Goal: Information Seeking & Learning: Learn about a topic

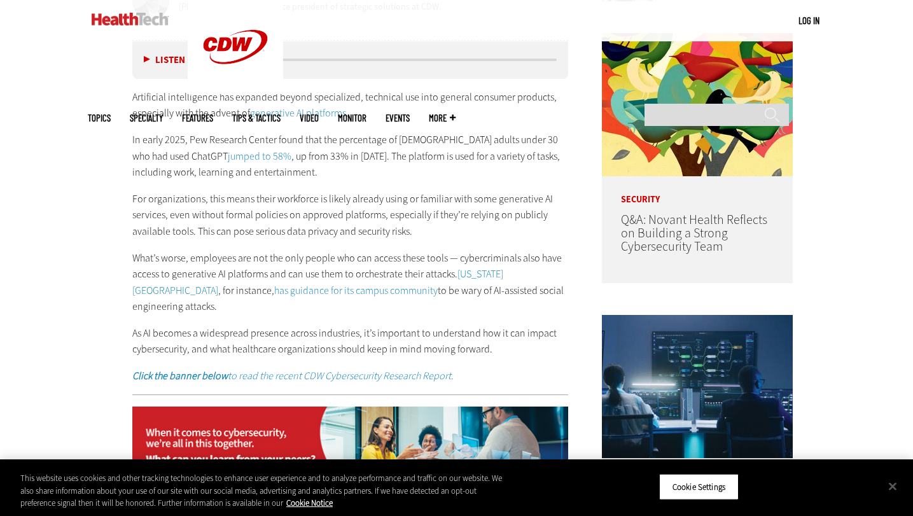
scroll to position [694, 0]
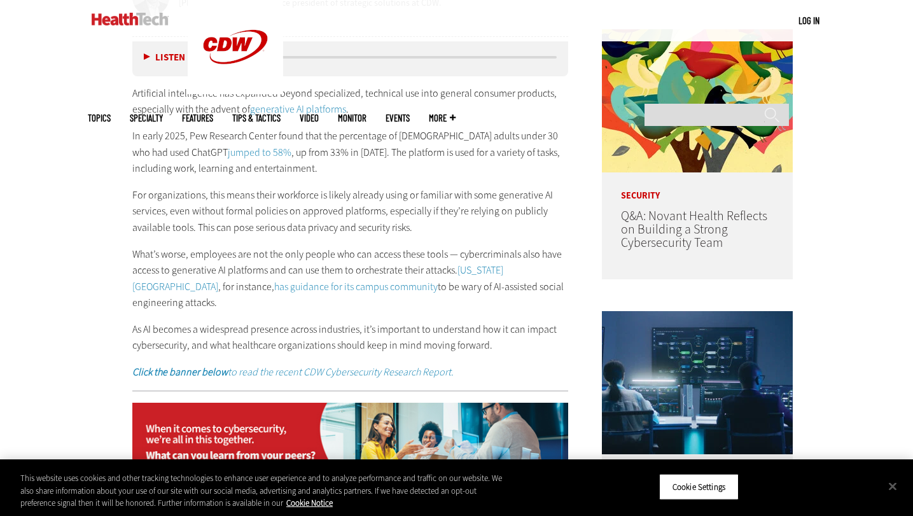
click at [241, 210] on p "For organizations, this means their workforce is likely already using or famili…" at bounding box center [350, 211] width 436 height 49
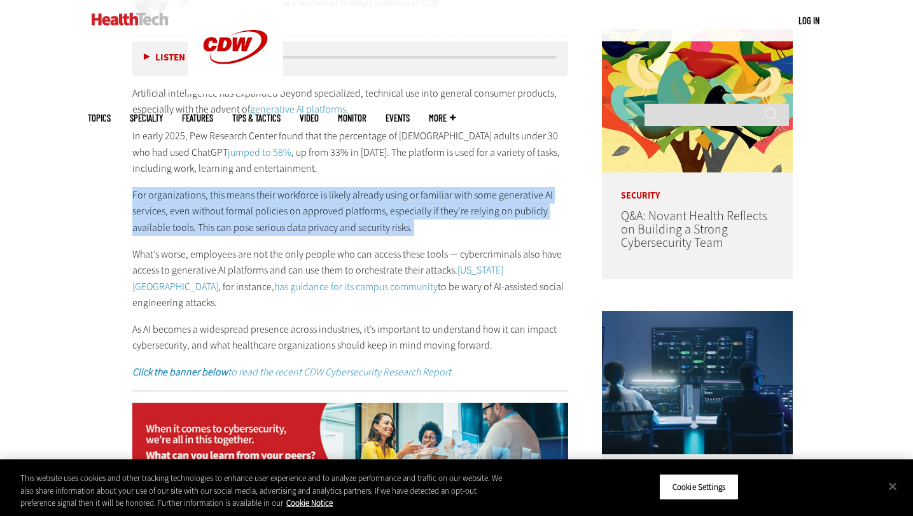
click at [241, 210] on p "For organizations, this means their workforce is likely already using or famili…" at bounding box center [350, 211] width 436 height 49
copy div "For organizations, this means their workforce is likely already using or famili…"
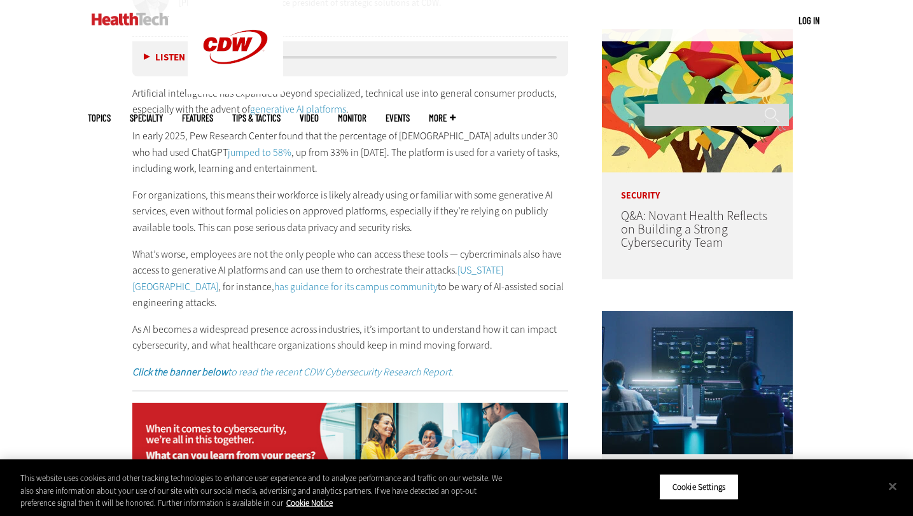
click at [208, 256] on p "What’s worse, employees are not the only people who can access these tools — cy…" at bounding box center [350, 278] width 436 height 65
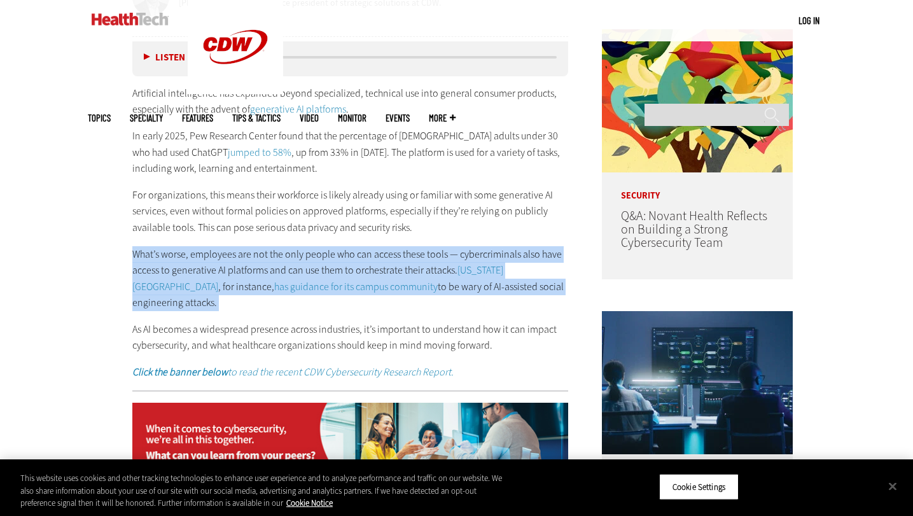
click at [208, 256] on p "What’s worse, employees are not the only people who can access these tools — cy…" at bounding box center [350, 278] width 436 height 65
copy div "What’s worse, employees are not the only people who can access these tools — cy…"
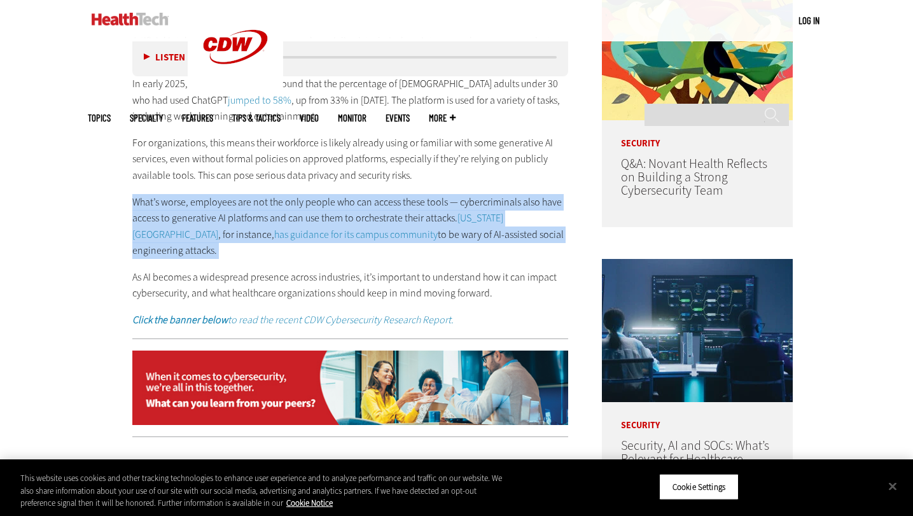
scroll to position [747, 0]
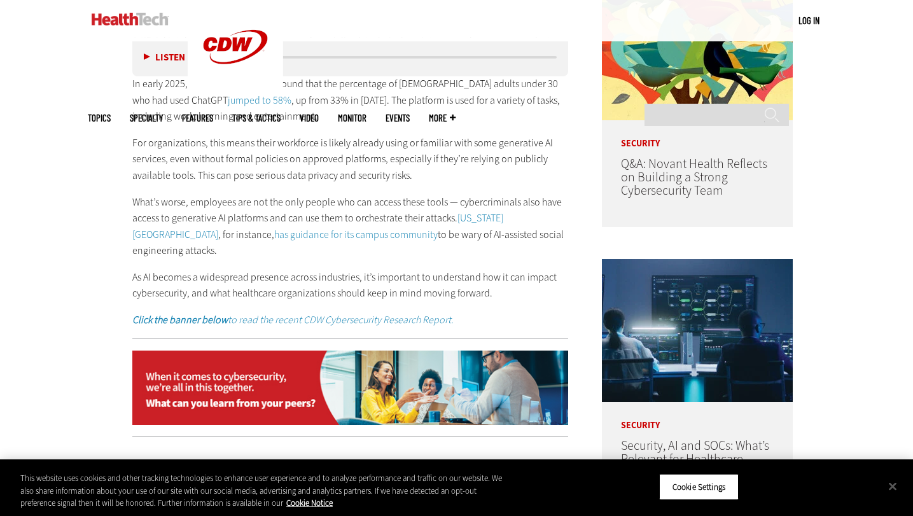
click at [410, 269] on p "As AI becomes a widespread presence across industries, it’s important to unders…" at bounding box center [350, 285] width 436 height 32
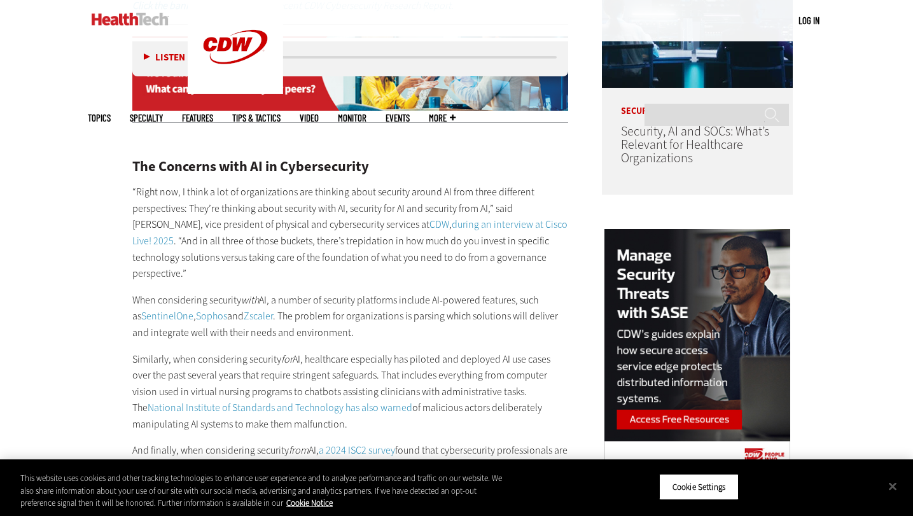
scroll to position [1117, 0]
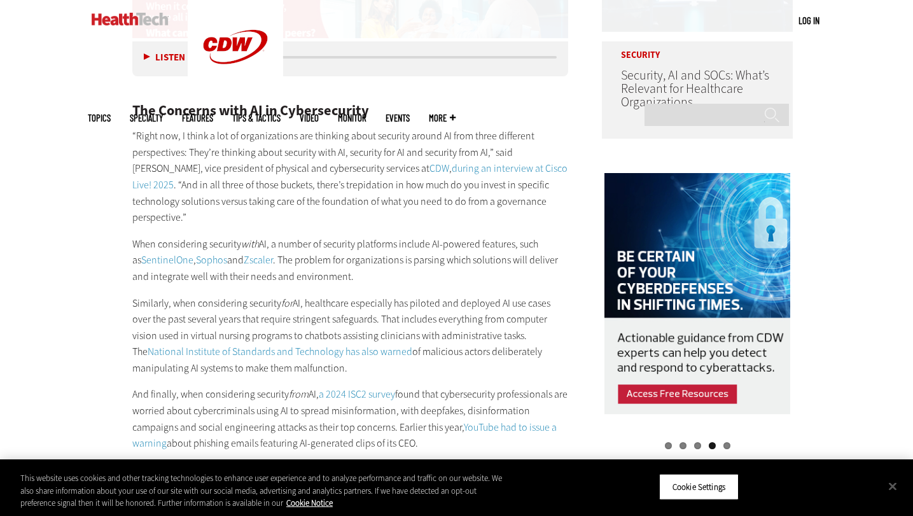
click at [247, 128] on p "“Right now, I think a lot of organizations are thinking about security around A…" at bounding box center [350, 177] width 436 height 98
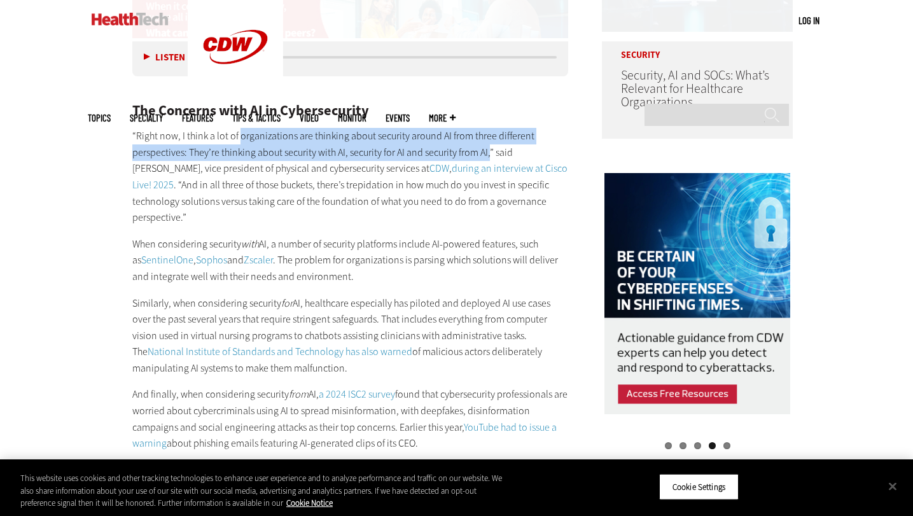
drag, startPoint x: 247, startPoint y: 123, endPoint x: 488, endPoint y: 132, distance: 241.2
click at [488, 132] on p "“Right now, I think a lot of organizations are thinking about security around A…" at bounding box center [350, 177] width 436 height 98
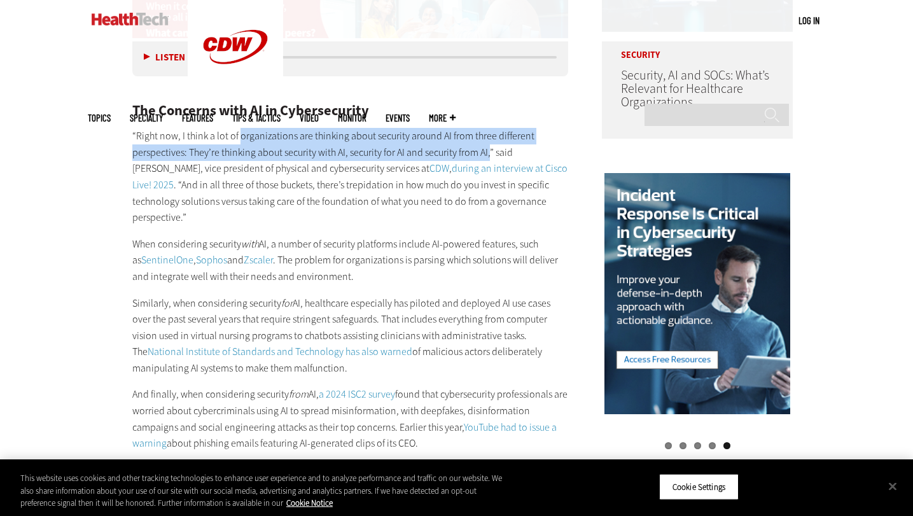
copy p "organizations are thinking about security around AI from three different perspe…"
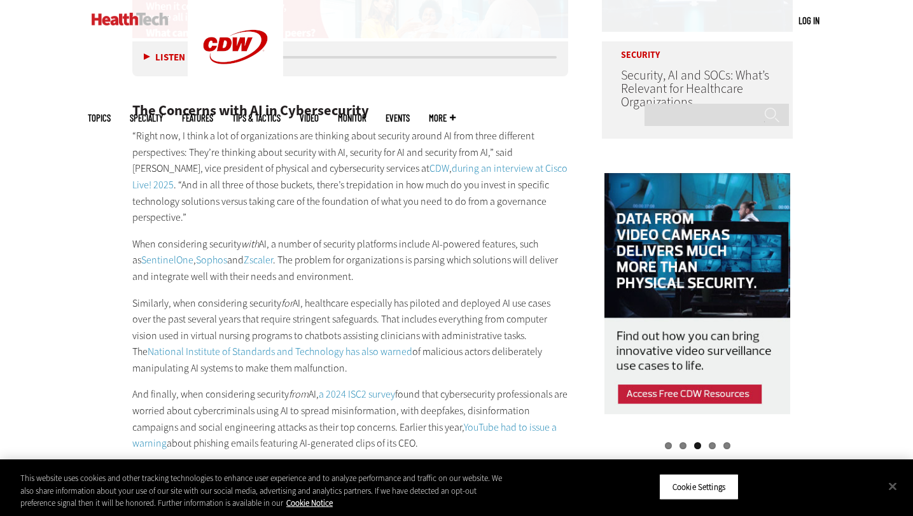
click at [147, 236] on p "When considering security with AI, a number of security platforms include AI-po…" at bounding box center [350, 260] width 436 height 49
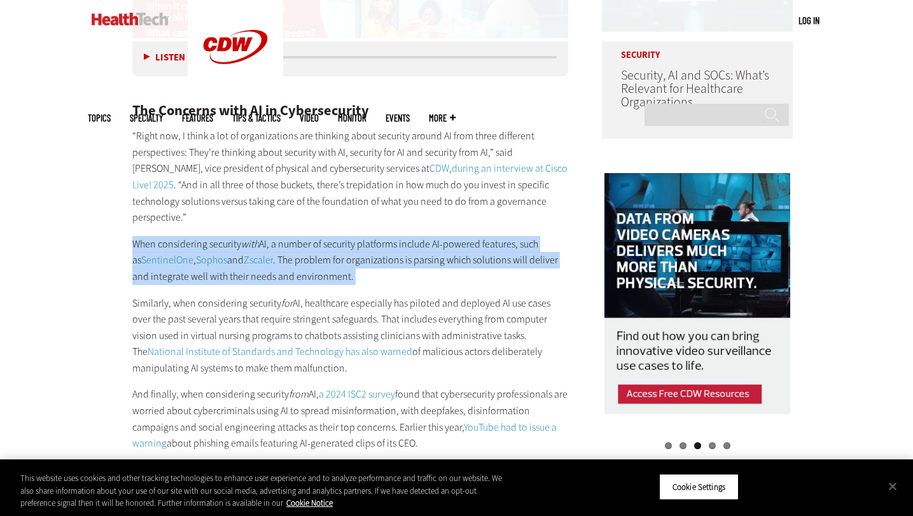
click at [147, 236] on p "When considering security with AI, a number of security platforms include AI-po…" at bounding box center [350, 260] width 436 height 49
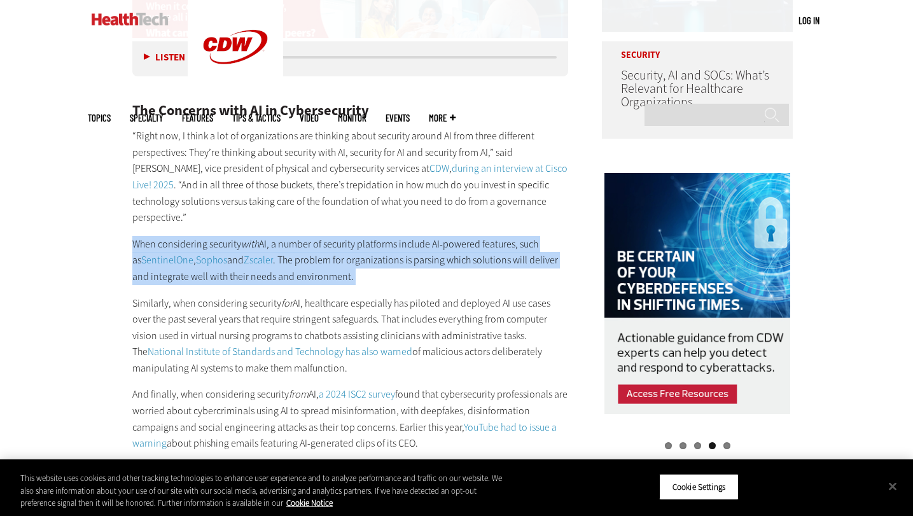
copy div "When considering security with AI, a number of security platforms include AI-po…"
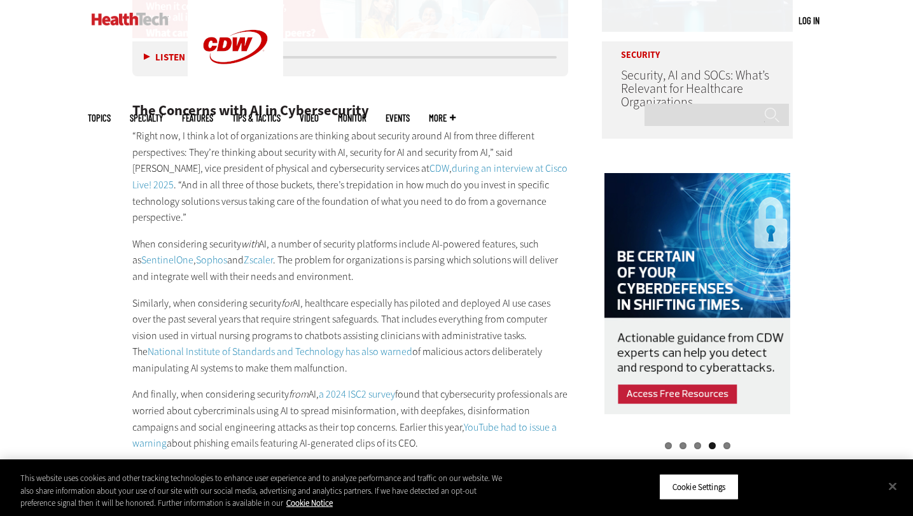
click at [241, 295] on p "Similarly, when considering security for AI, healthcare especially has piloted …" at bounding box center [350, 335] width 436 height 81
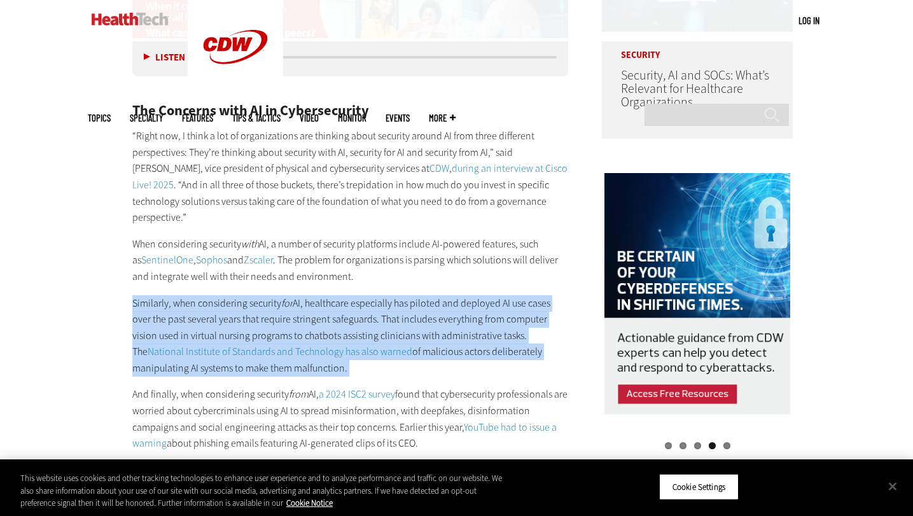
click at [241, 295] on p "Similarly, when considering security for AI, healthcare especially has piloted …" at bounding box center [350, 335] width 436 height 81
copy div "Similarly, when considering security for AI, healthcare especially has piloted …"
click at [511, 354] on p "Similarly, when considering security for AI, healthcare especially has piloted …" at bounding box center [350, 335] width 436 height 81
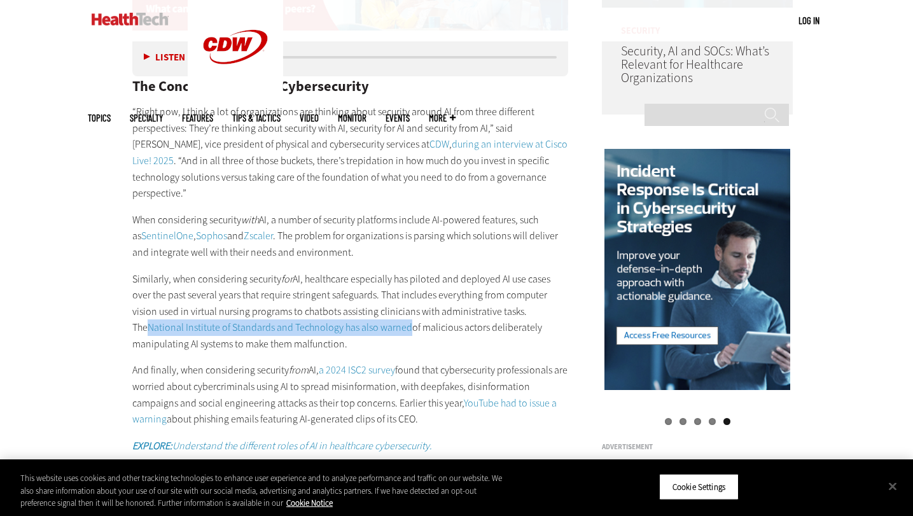
scroll to position [1145, 0]
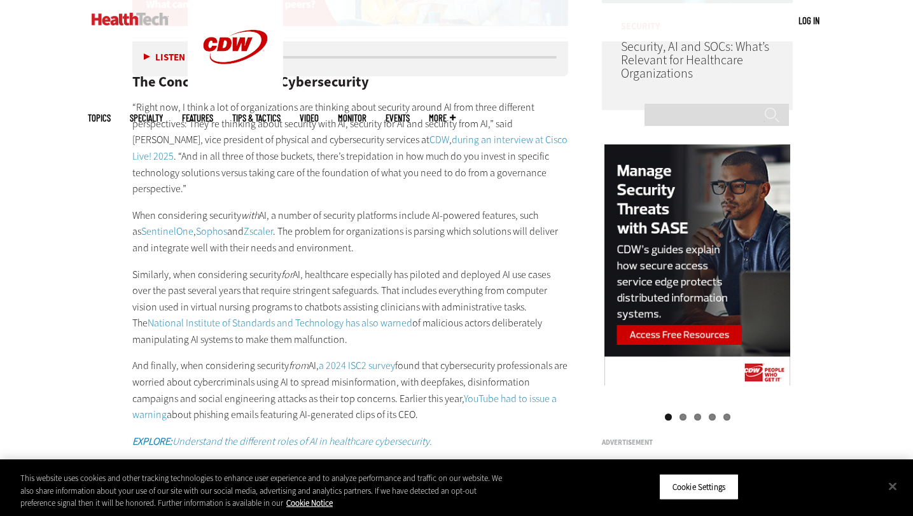
click at [261, 357] on p "And finally, when considering security from AI, a 2024 ISC2 survey found that c…" at bounding box center [350, 389] width 436 height 65
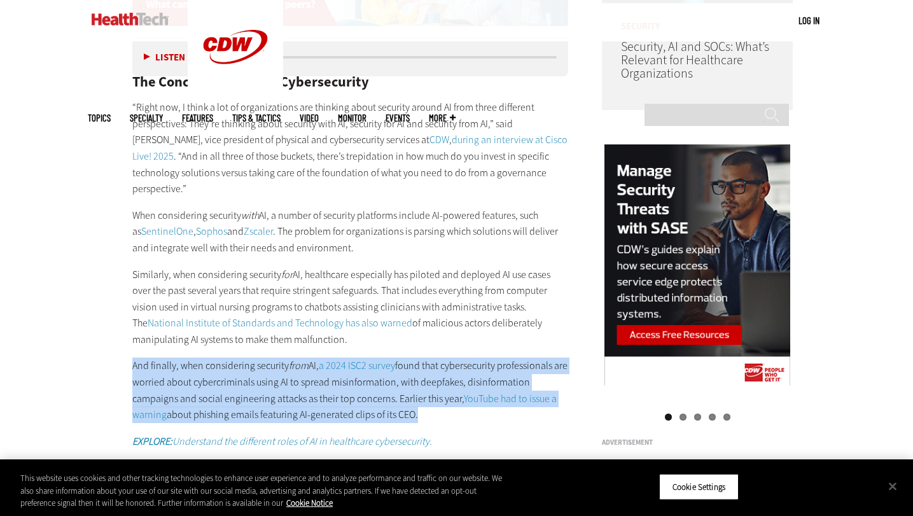
click at [261, 357] on p "And finally, when considering security from AI, a 2024 ISC2 survey found that c…" at bounding box center [350, 389] width 436 height 65
copy div "And finally, when considering security from AI, a 2024 ISC2 survey found that c…"
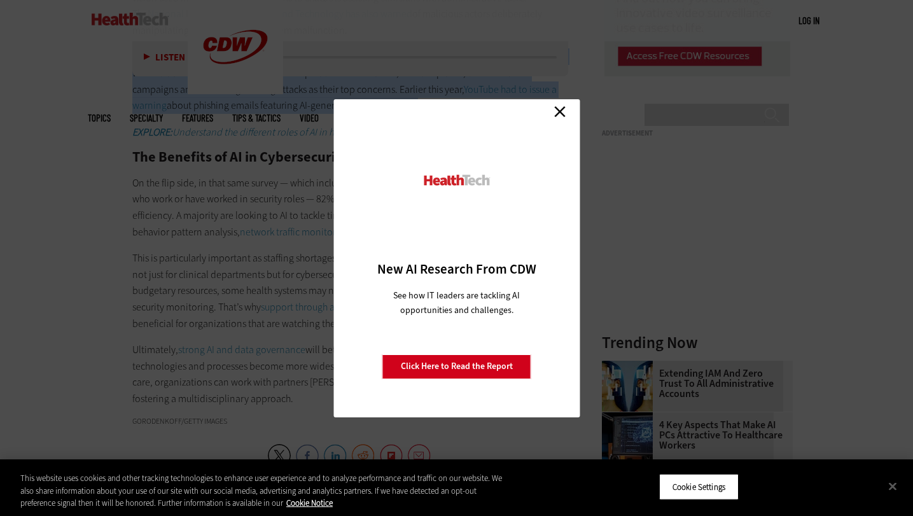
scroll to position [1440, 0]
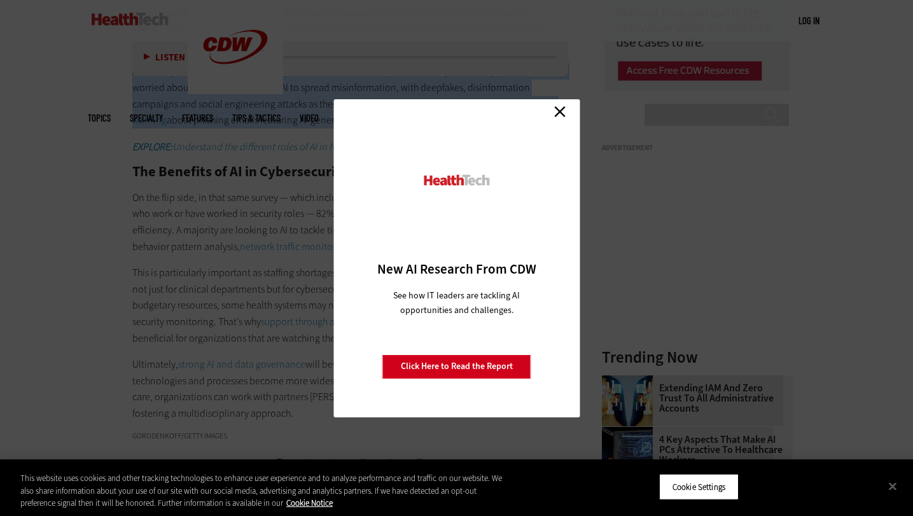
click at [557, 114] on link "Close" at bounding box center [559, 111] width 19 height 19
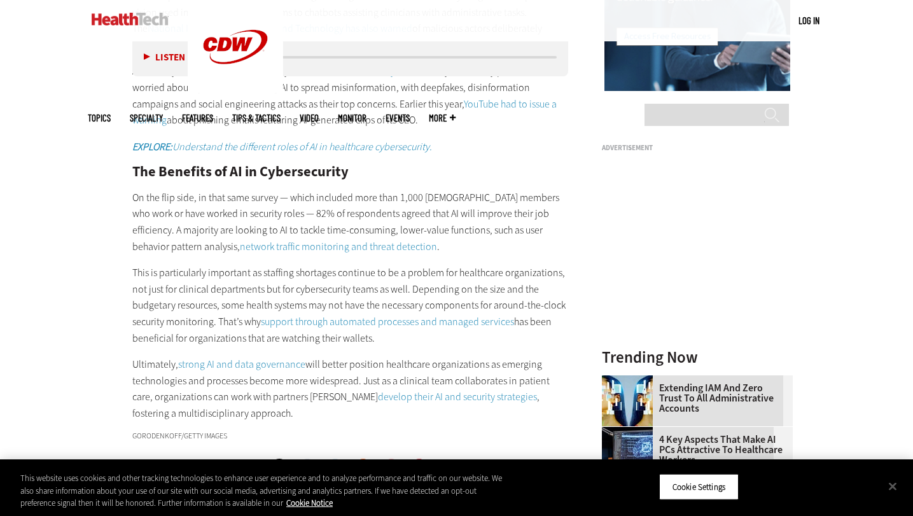
click at [247, 198] on p "On the flip side, in that same survey — which included more than 1,000 [DEMOGRA…" at bounding box center [350, 222] width 436 height 65
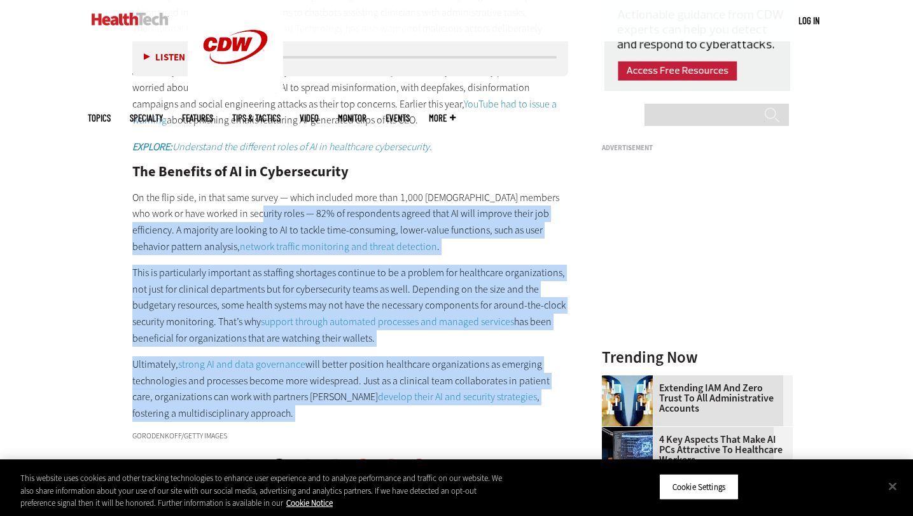
drag, startPoint x: 247, startPoint y: 198, endPoint x: 400, endPoint y: 396, distance: 250.7
click at [400, 396] on div "The Concerns with AI in Cybersecurity “Right now, I think a lot of organization…" at bounding box center [350, 87] width 436 height 667
copy div "50% lo ipsumdolors ametco adip EL sedd eiusmod tempo inc utlaboreet. D magnaali…"
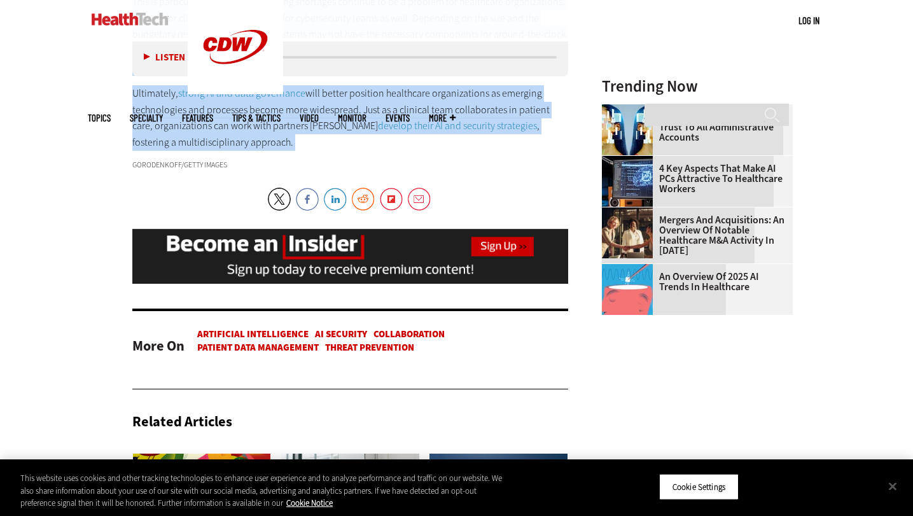
scroll to position [1442, 0]
